Goal: Information Seeking & Learning: Learn about a topic

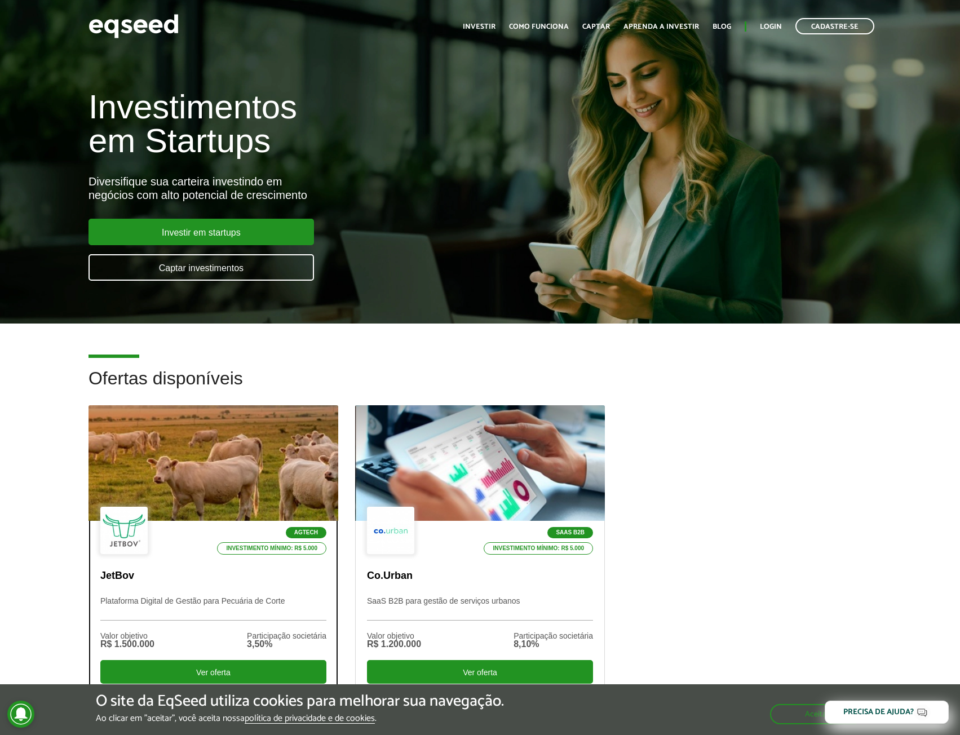
click at [229, 581] on p "JetBov" at bounding box center [213, 576] width 226 height 12
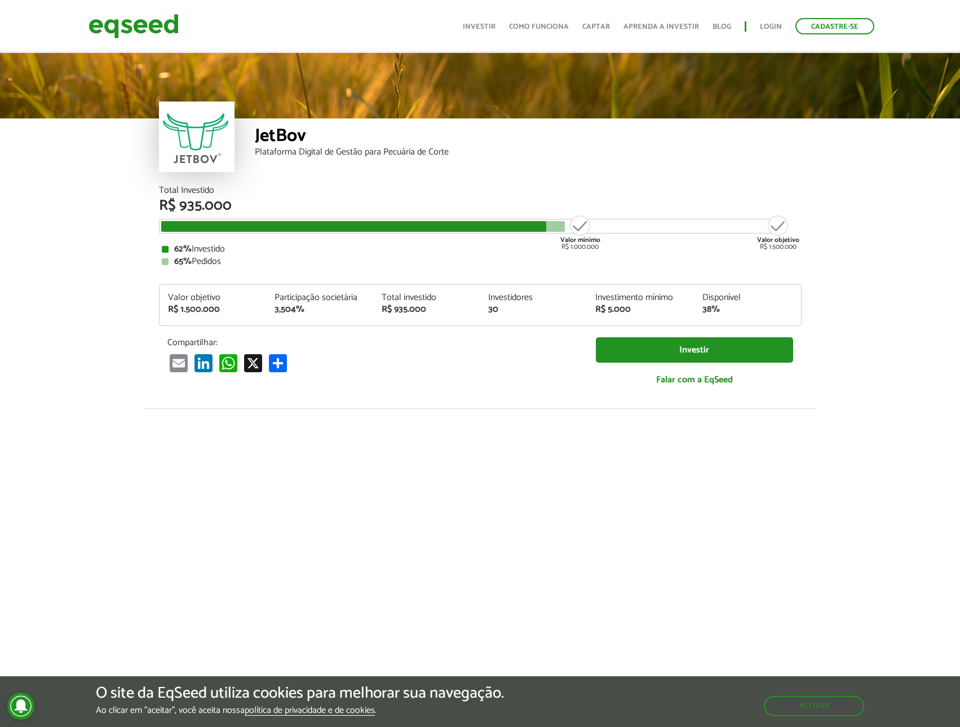
scroll to position [1239, 0]
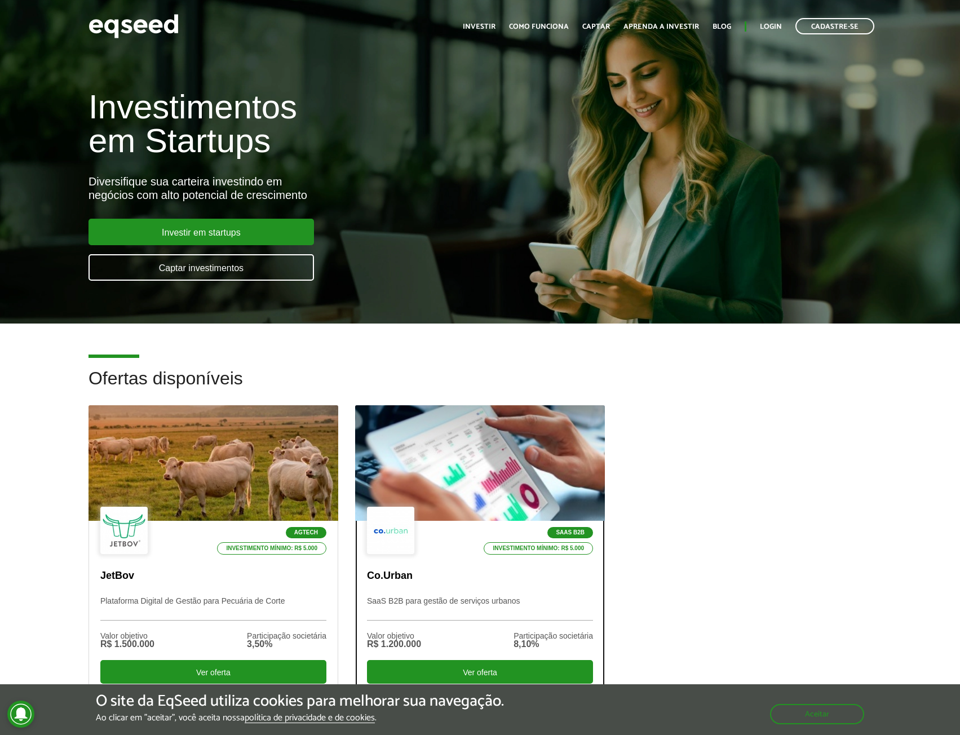
click at [525, 478] on div at bounding box center [480, 463] width 300 height 139
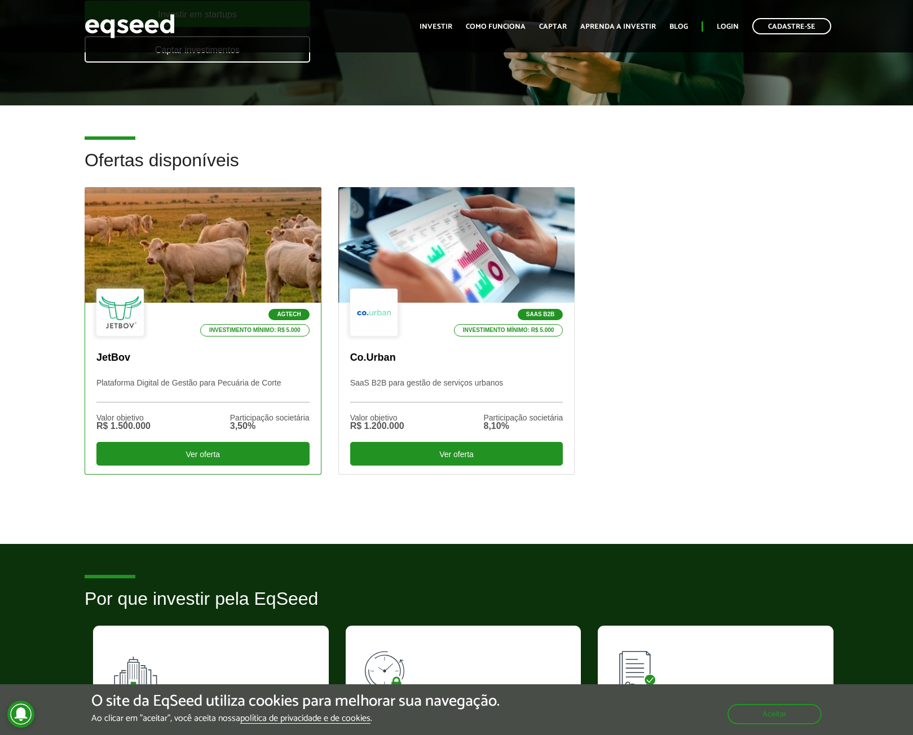
scroll to position [224, 0]
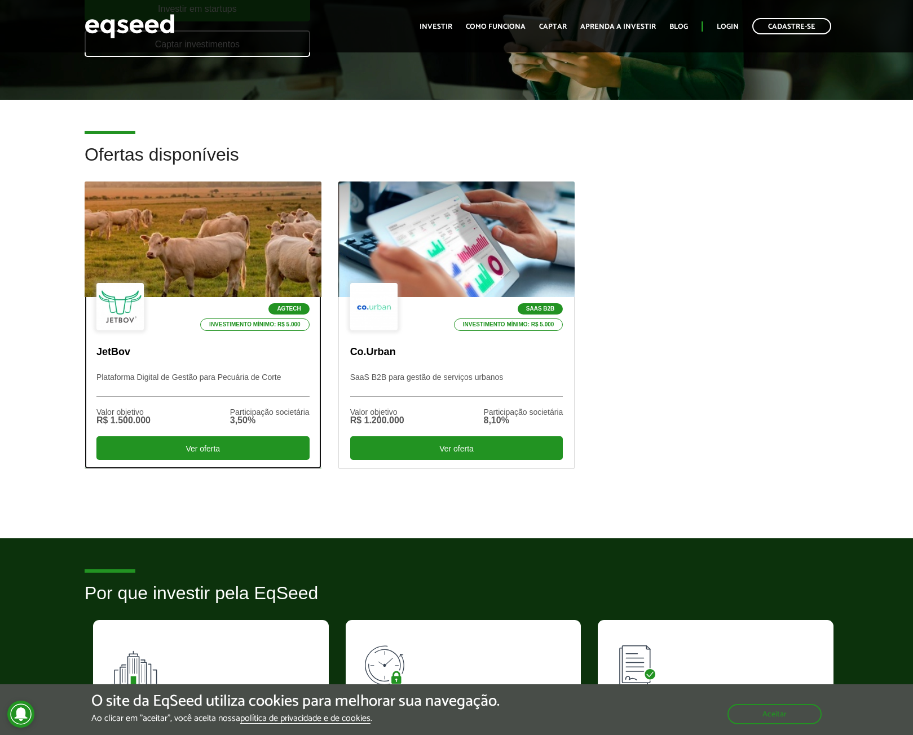
click at [187, 247] on div at bounding box center [203, 239] width 284 height 139
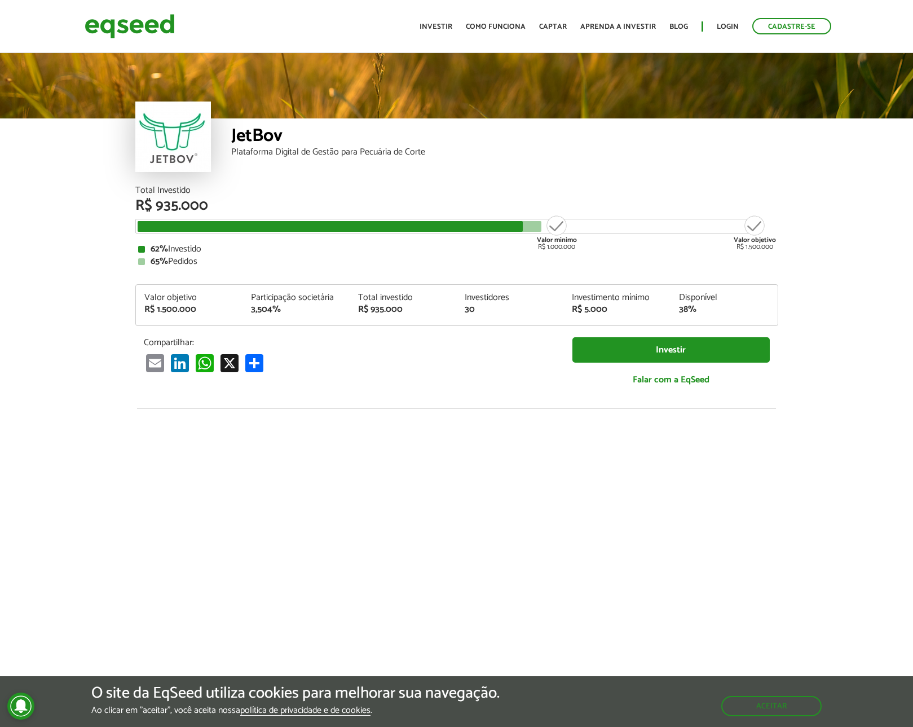
scroll to position [1212, 0]
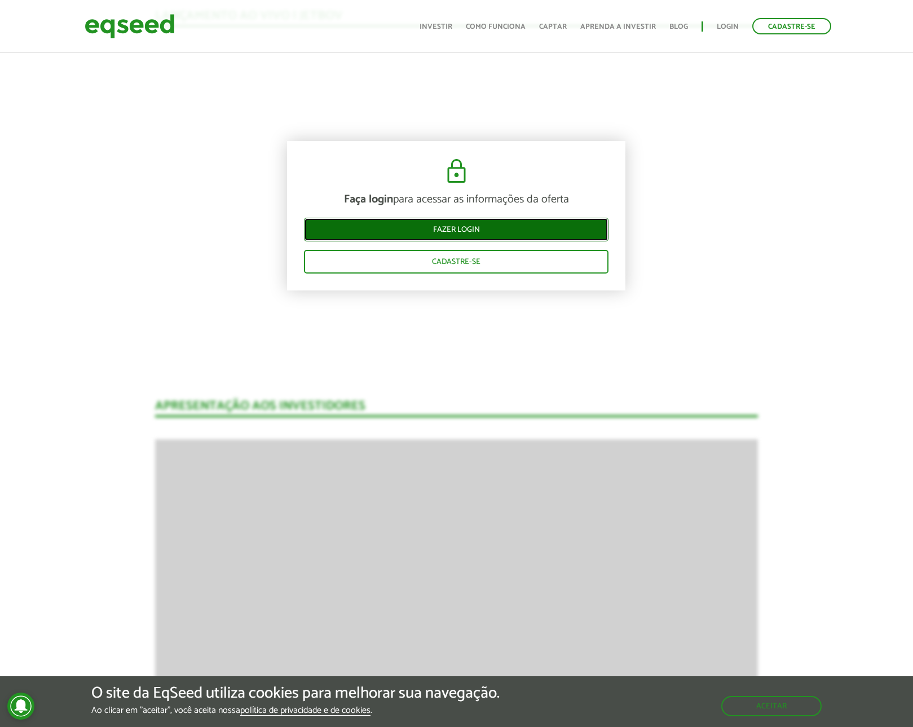
click at [468, 231] on link "Fazer login" at bounding box center [456, 230] width 304 height 24
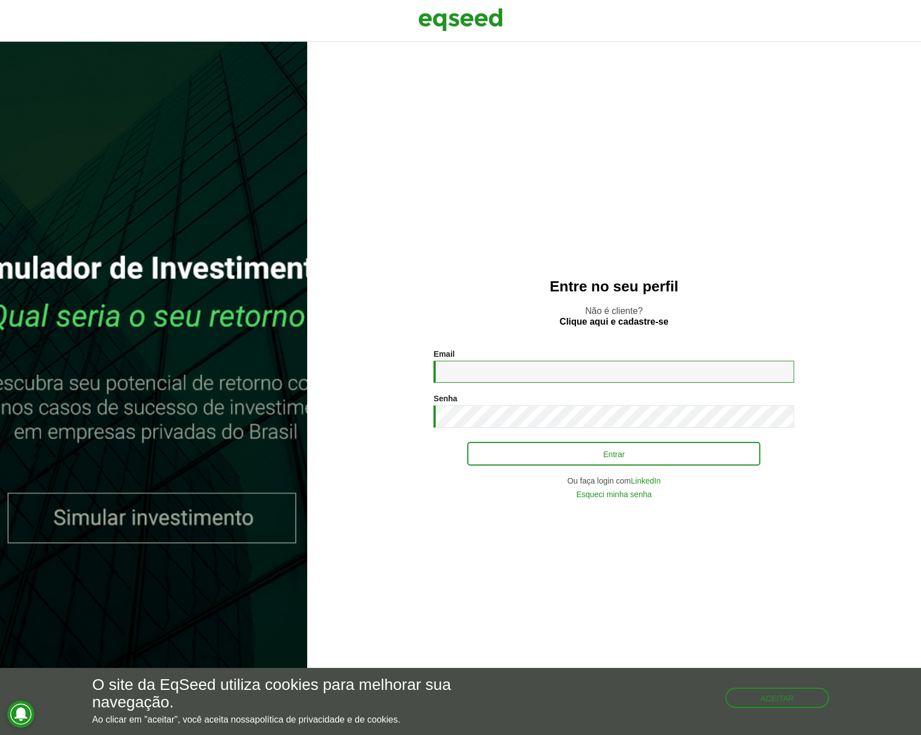
type input "**********"
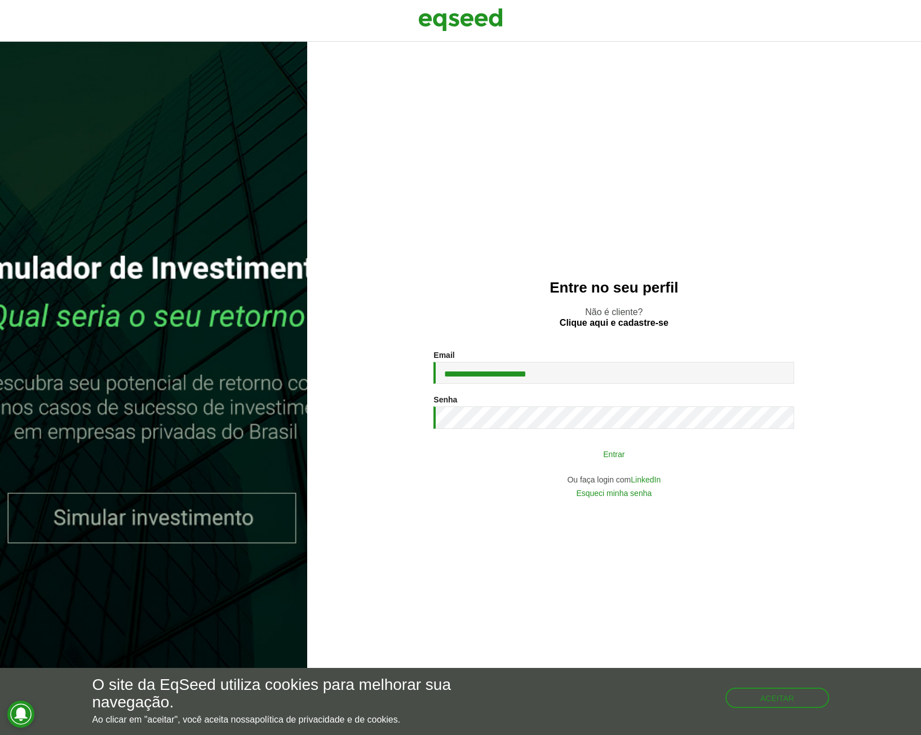
click at [624, 457] on button "Entrar" at bounding box center [613, 453] width 293 height 21
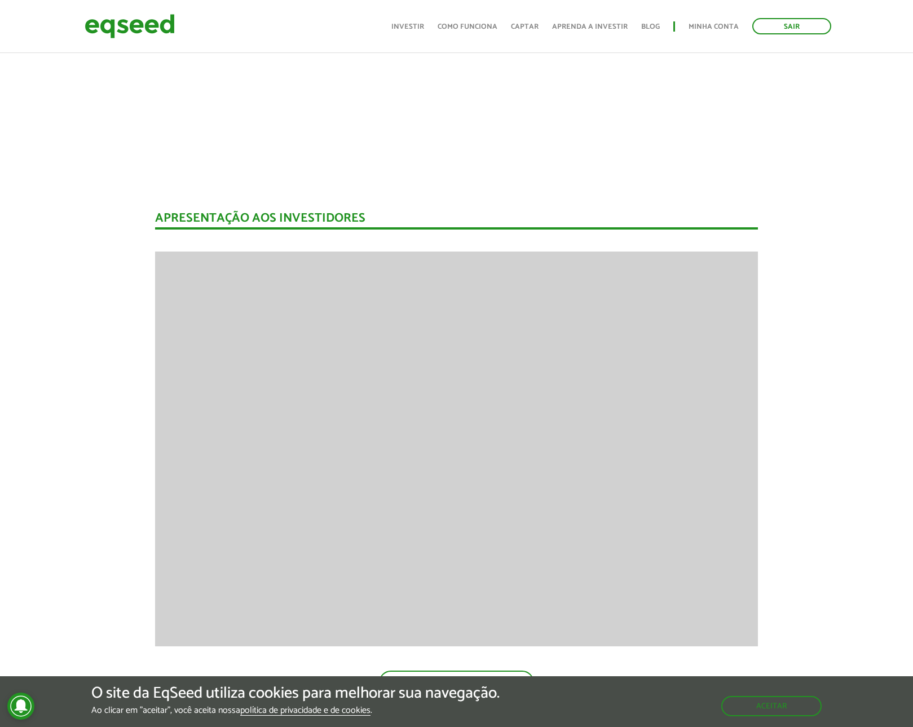
scroll to position [1713, 0]
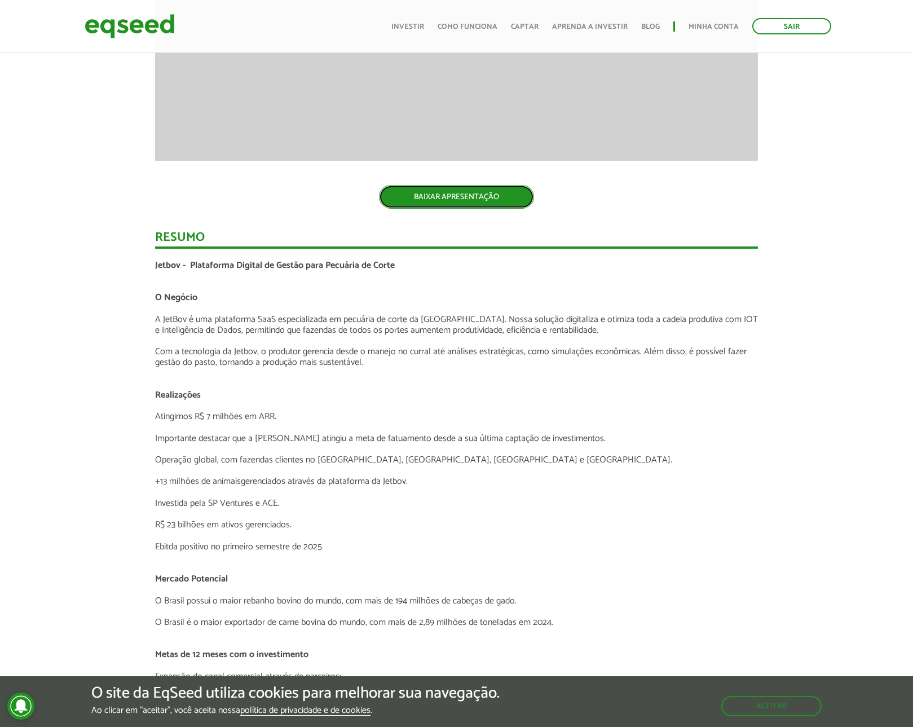
click at [450, 202] on link "BAIXAR APRESENTAÇÃO" at bounding box center [456, 197] width 155 height 24
drag, startPoint x: 289, startPoint y: 524, endPoint x: 150, endPoint y: 520, distance: 138.8
click at [150, 520] on div "Novidades Análise da Oferta 1 Lançamento ao vivo | JetBov Apresentação aos inve…" at bounding box center [457, 347] width 620 height 2491
drag, startPoint x: 161, startPoint y: 546, endPoint x: 315, endPoint y: 546, distance: 153.9
click at [315, 546] on p "Ebitda positivo no primeiro semestre de 2025" at bounding box center [456, 546] width 603 height 11
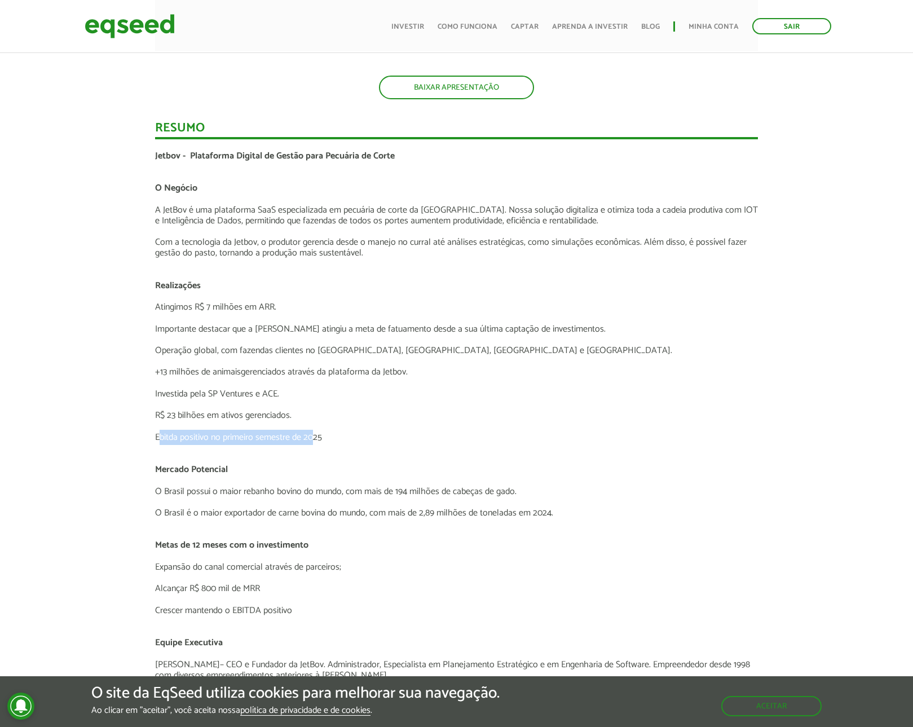
scroll to position [1840, 0]
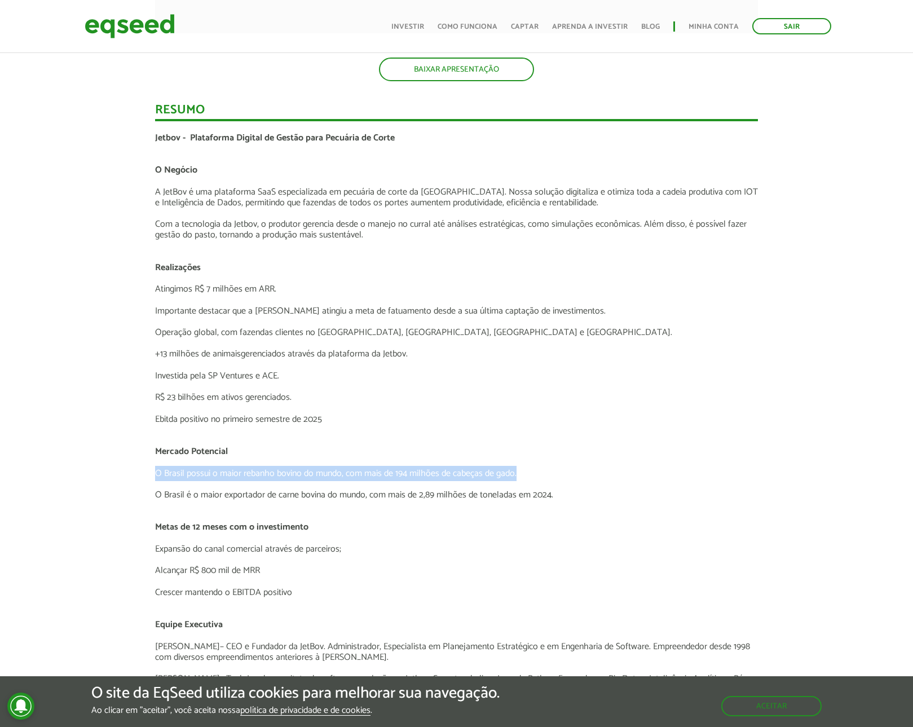
drag, startPoint x: 155, startPoint y: 473, endPoint x: 544, endPoint y: 476, distance: 388.5
click at [544, 476] on p "O Brasil possui o maior rebanho bovino do mundo, com mais de 194 milhões de cab…" at bounding box center [456, 473] width 603 height 11
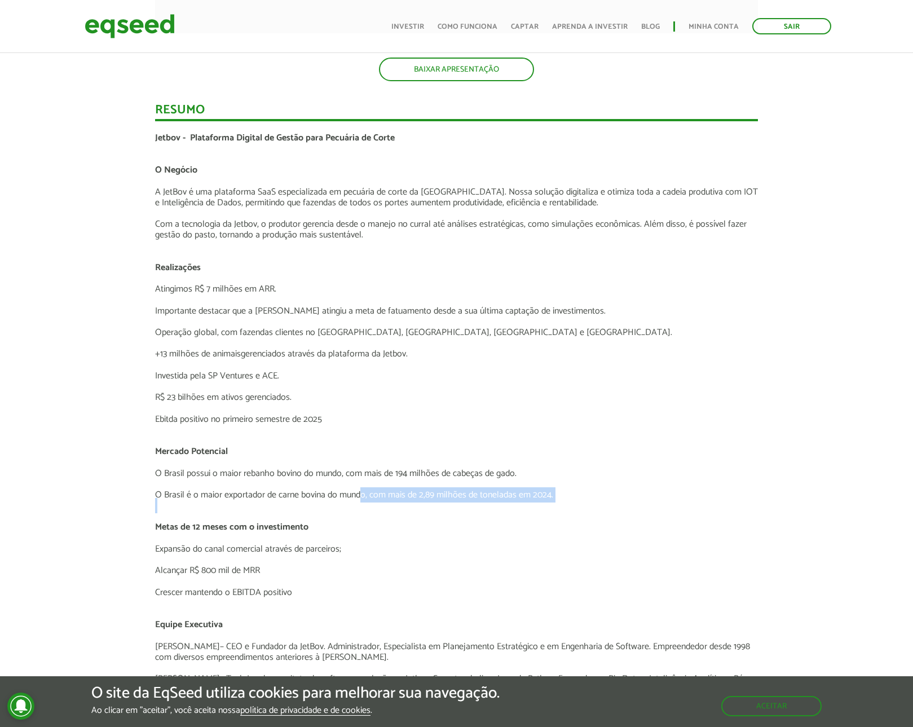
drag, startPoint x: 156, startPoint y: 498, endPoint x: 362, endPoint y: 498, distance: 205.8
click at [362, 498] on div "Jetbov - Plataforma Digital de Gestão para Pecuária de Corte O Negócio A JetBov…" at bounding box center [456, 463] width 603 height 660
click at [338, 511] on p at bounding box center [456, 516] width 603 height 11
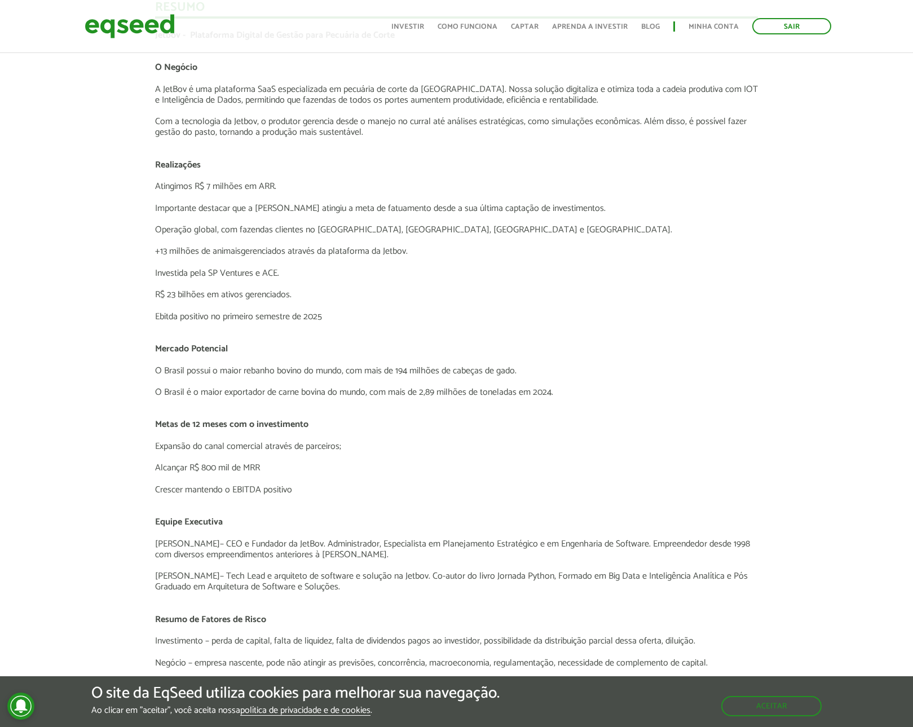
scroll to position [1952, 0]
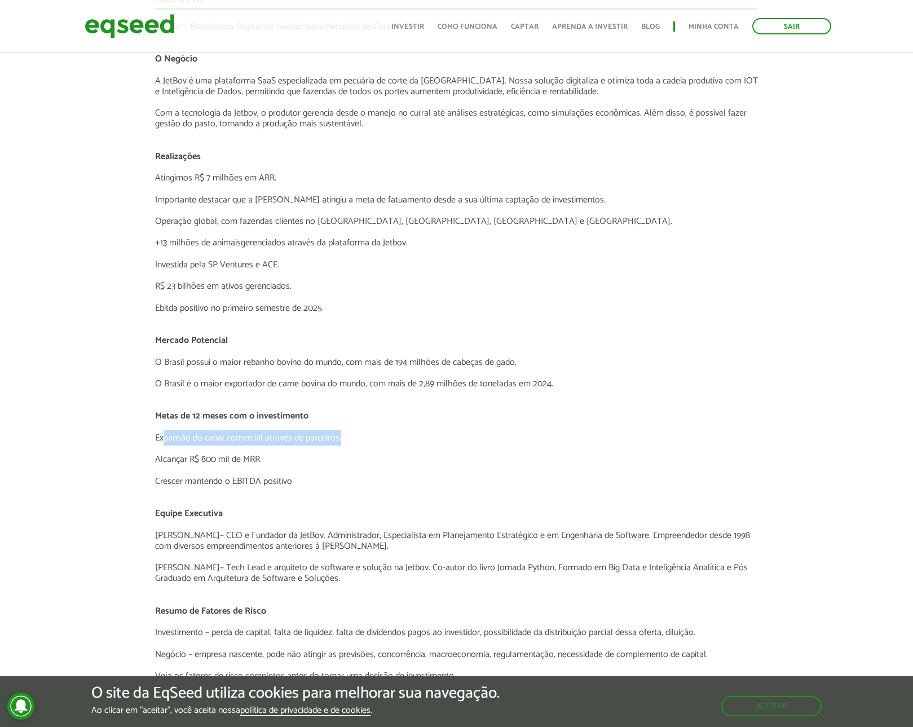
drag, startPoint x: 163, startPoint y: 437, endPoint x: 347, endPoint y: 438, distance: 184.4
click at [347, 438] on p "Expansão do canal comercial através de parceiros;" at bounding box center [456, 437] width 603 height 11
click at [332, 467] on p at bounding box center [456, 470] width 603 height 11
drag, startPoint x: 156, startPoint y: 461, endPoint x: 276, endPoint y: 456, distance: 120.2
click at [276, 456] on p "Alcançar R$ 800 mil de MRR" at bounding box center [456, 459] width 603 height 11
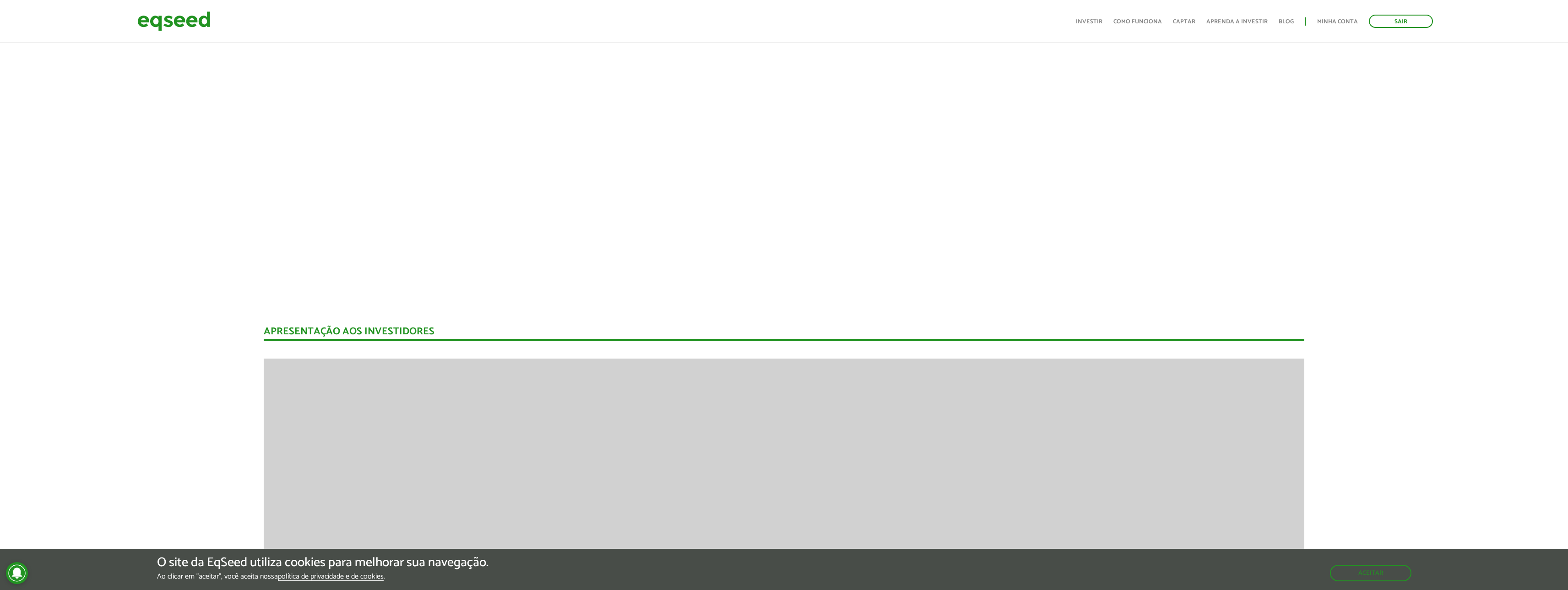
scroll to position [1289, 0]
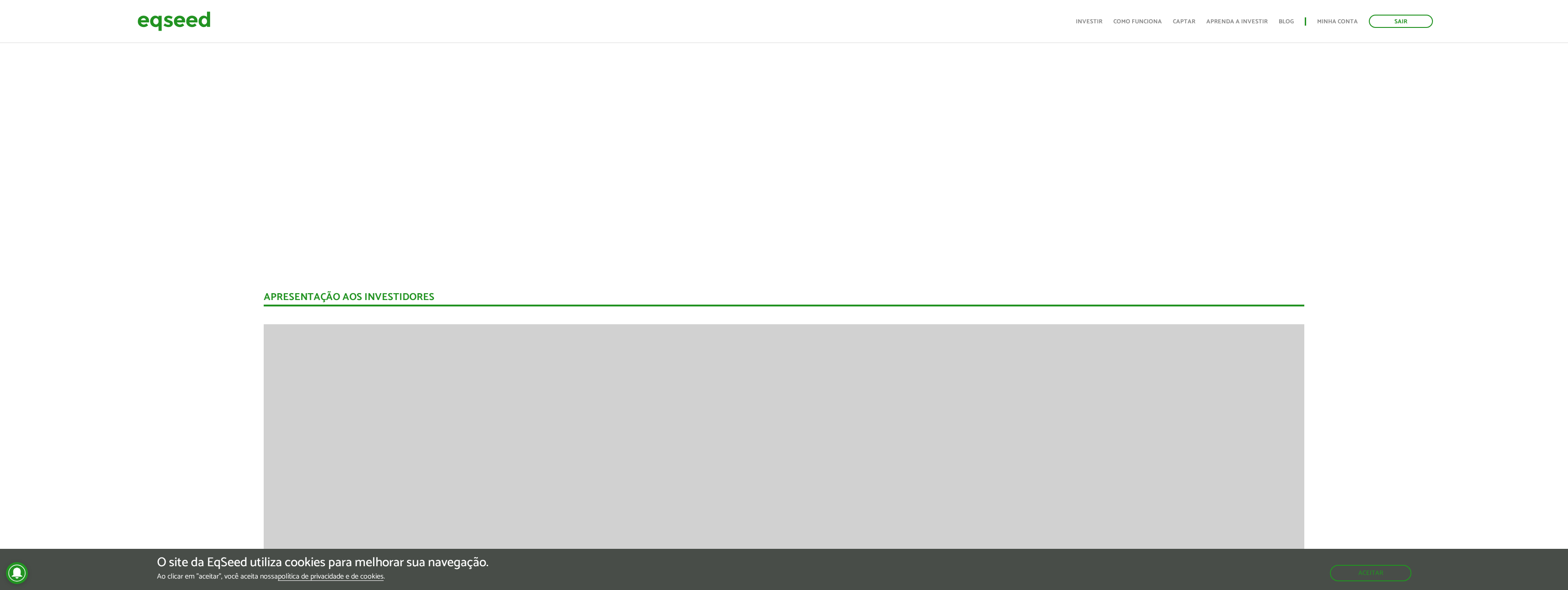
click at [114, 315] on div "Novidades Análise da Oferta 1 Lançamento ao vivo | JetBov Apresentação aos inve…" at bounding box center [784, 550] width 1582 height 2355
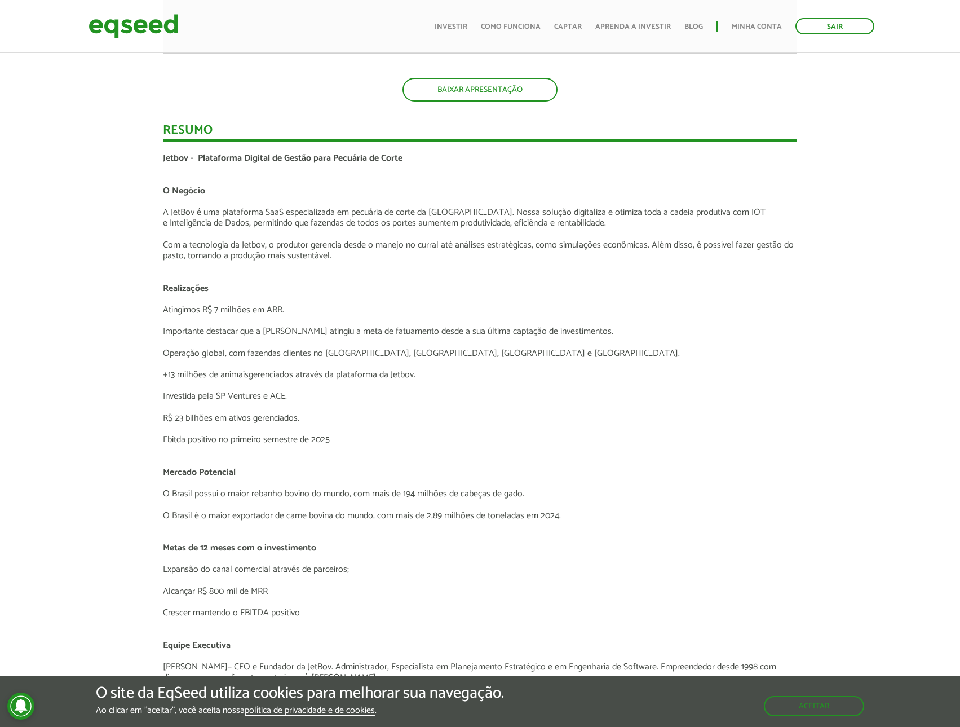
scroll to position [1844, 0]
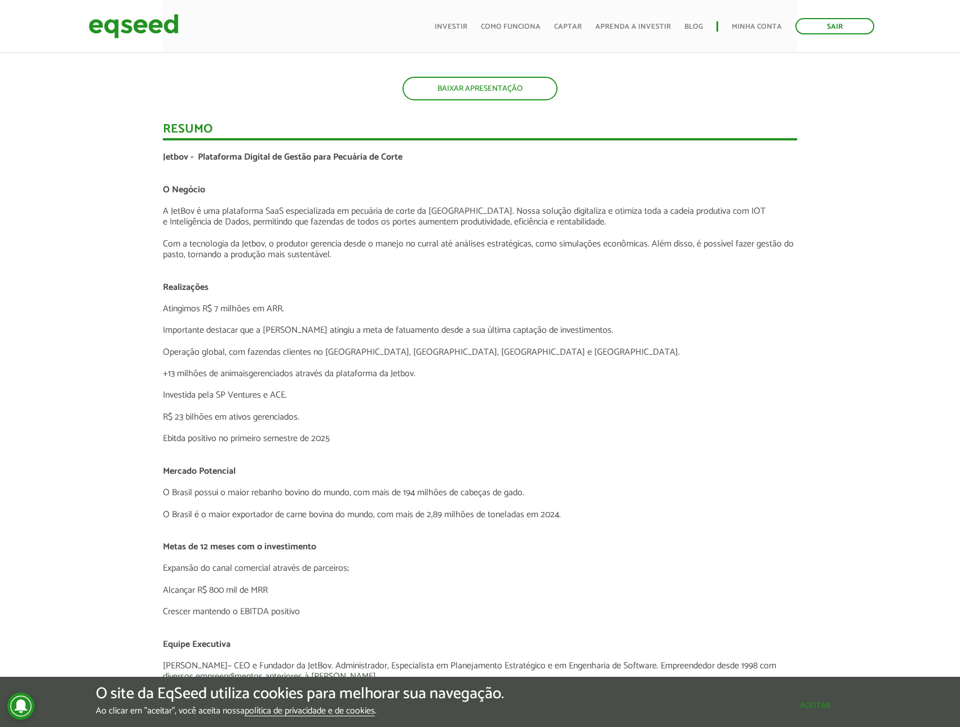
drag, startPoint x: 802, startPoint y: 709, endPoint x: 761, endPoint y: 713, distance: 41.3
click at [802, 709] on button "Aceitar" at bounding box center [815, 705] width 98 height 18
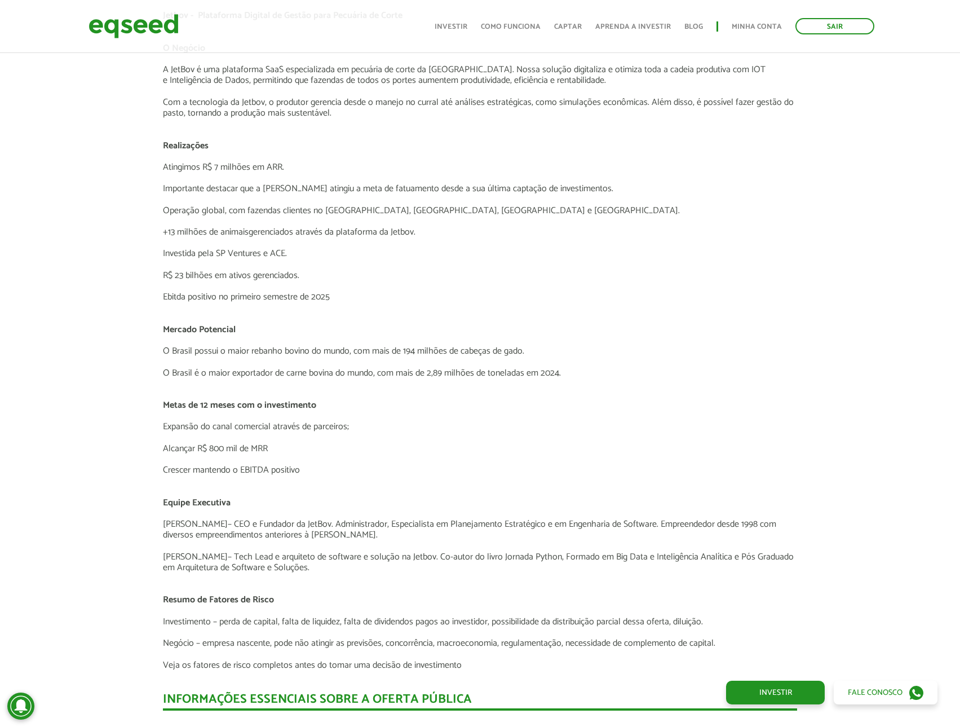
scroll to position [1985, 0]
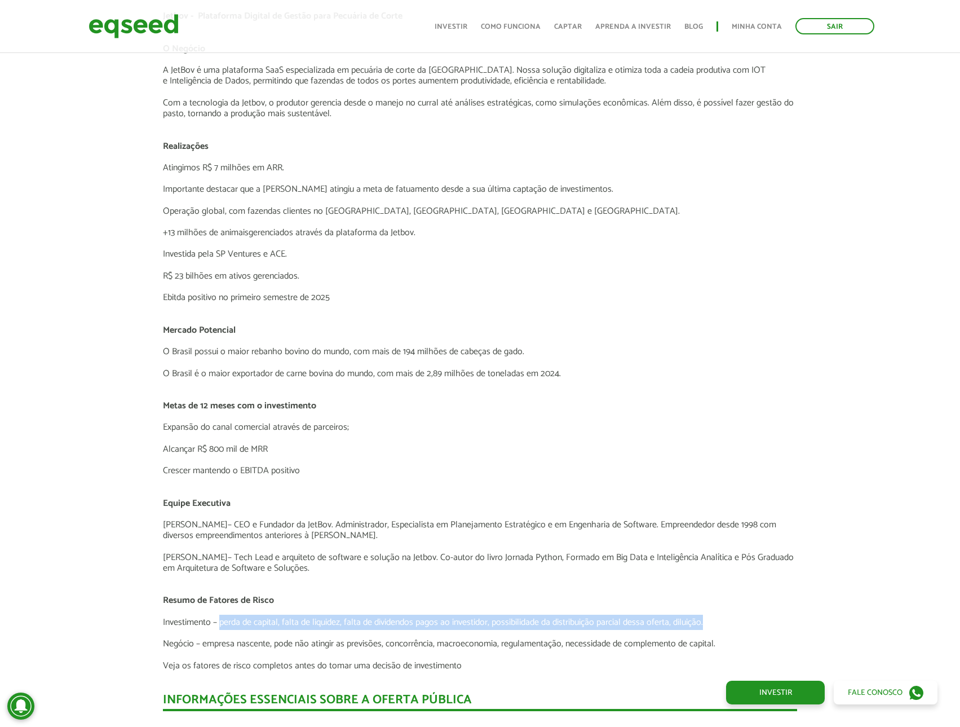
drag, startPoint x: 247, startPoint y: 622, endPoint x: 709, endPoint y: 621, distance: 462.4
click at [709, 621] on p "Investimento – perda de capital, falta de liquidez, falta de dividendos pagos a…" at bounding box center [480, 622] width 634 height 11
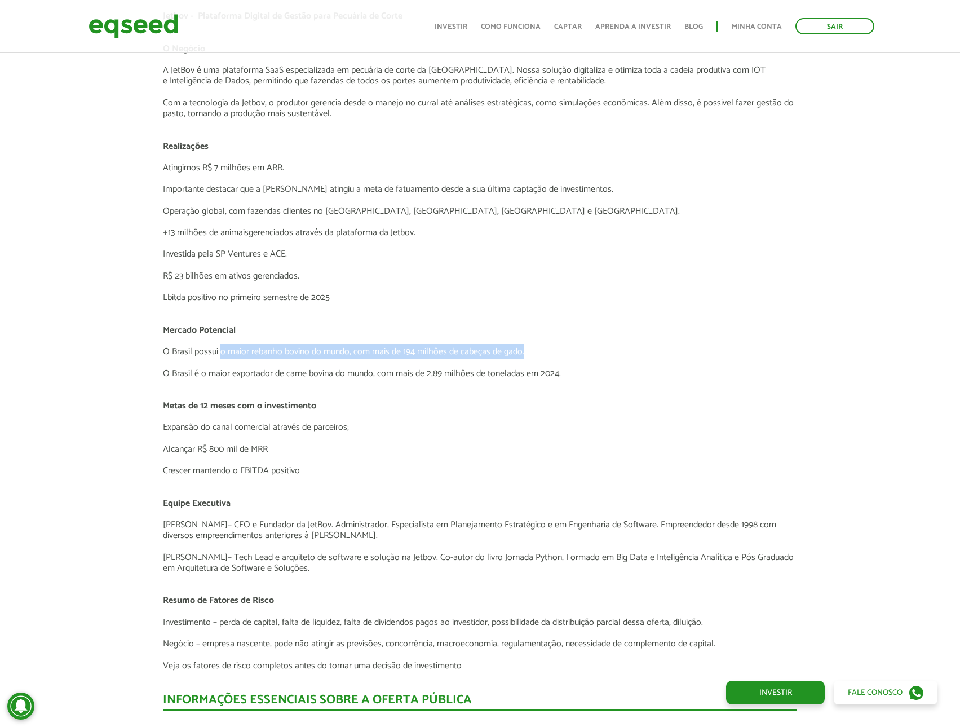
drag, startPoint x: 221, startPoint y: 351, endPoint x: 526, endPoint y: 350, distance: 304.5
click at [526, 350] on p "O Brasil possui o maior rebanho bovino do mundo, com mais de 194 milhões de cab…" at bounding box center [480, 351] width 634 height 11
drag, startPoint x: 263, startPoint y: 469, endPoint x: 271, endPoint y: 469, distance: 7.9
click at [271, 469] on p "Crescer mantendo o EBITDA positivo" at bounding box center [480, 470] width 634 height 11
